Goal: Entertainment & Leisure: Consume media (video, audio)

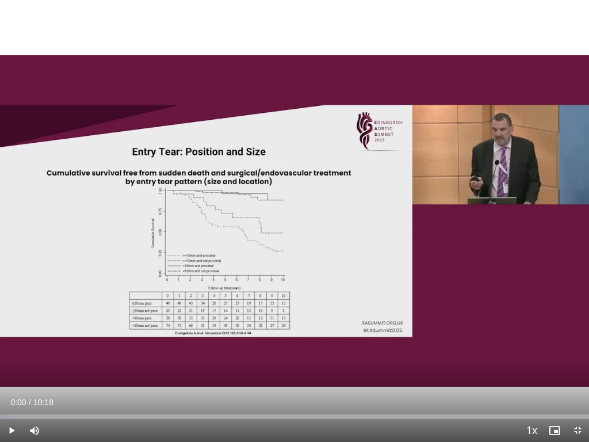
click at [303, 240] on div "10 seconds Tap to unmute" at bounding box center [294, 221] width 589 height 442
click at [124, 328] on div "10 seconds Tap to unmute" at bounding box center [294, 221] width 589 height 442
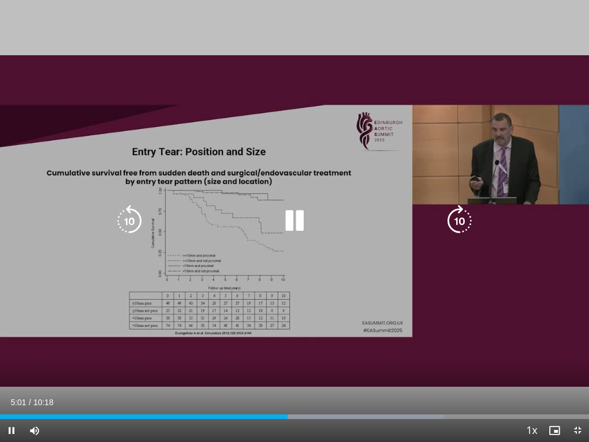
click at [441, 302] on div "10 seconds Tap to unmute" at bounding box center [294, 221] width 589 height 442
